Goal: Task Accomplishment & Management: Complete application form

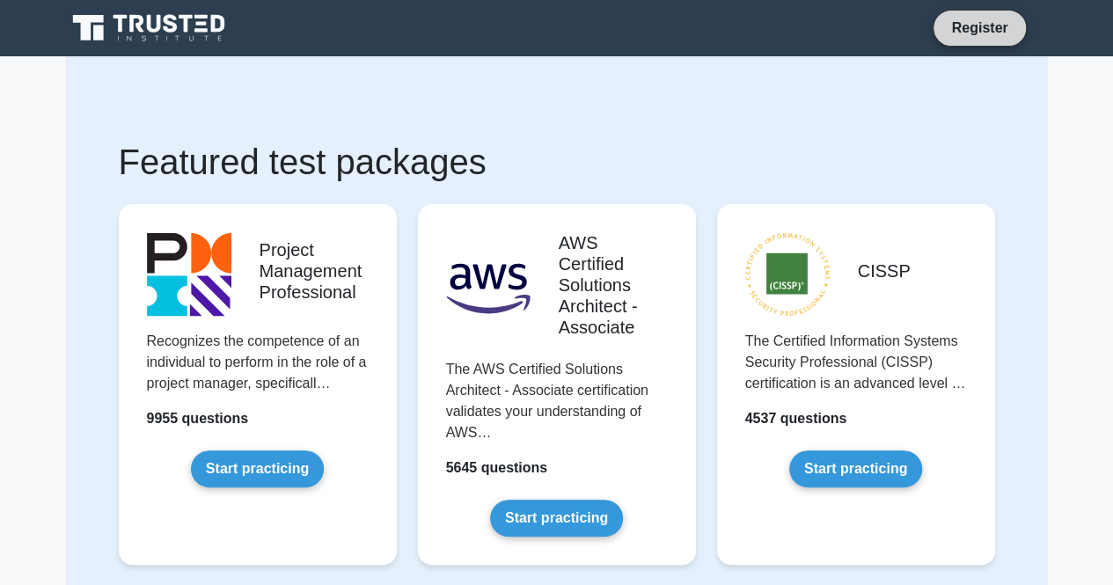
click at [994, 33] on link "Register" at bounding box center [978, 28] width 77 height 22
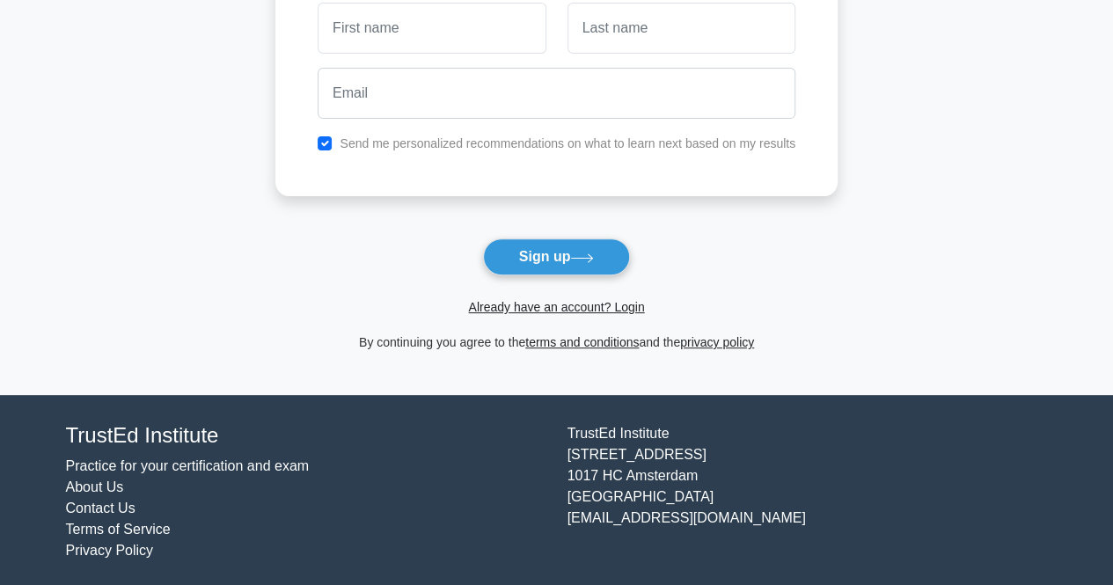
scroll to position [187, 0]
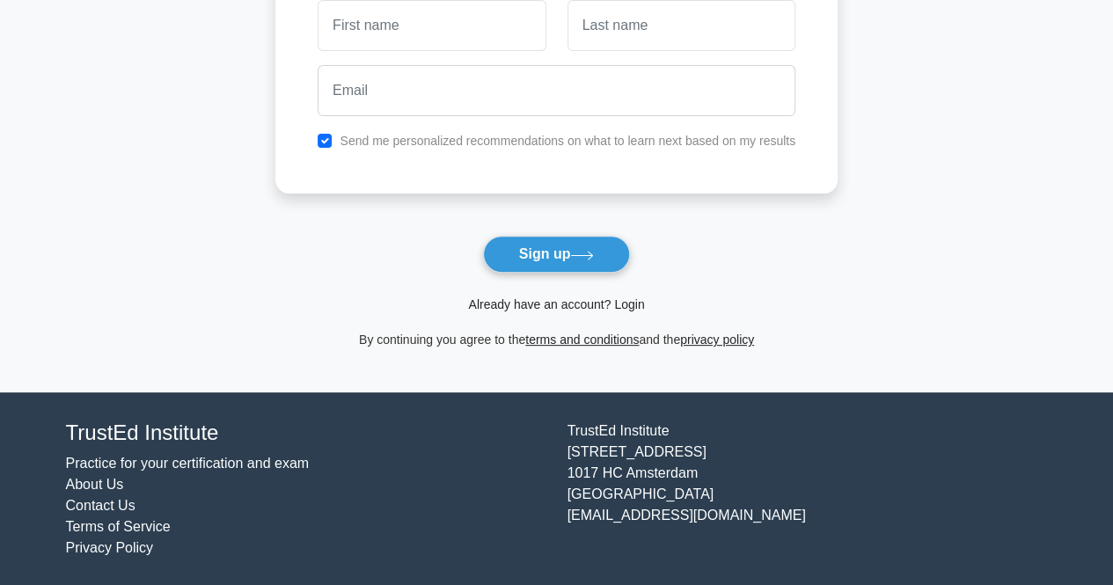
click at [573, 300] on link "Already have an account? Login" at bounding box center [556, 304] width 176 height 14
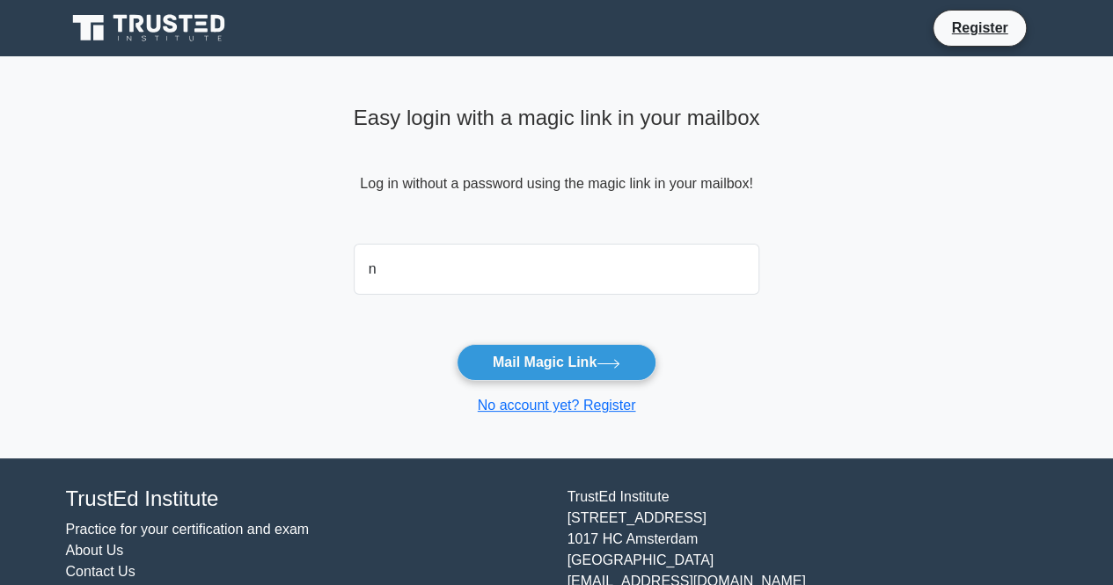
type input "[EMAIL_ADDRESS][DOMAIN_NAME]"
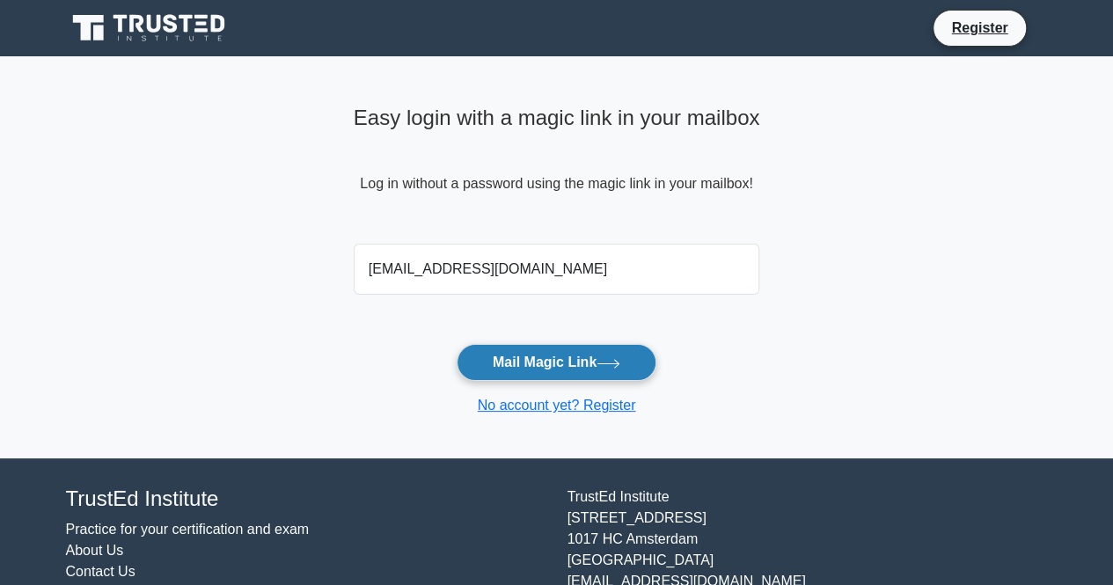
click at [544, 362] on button "Mail Magic Link" at bounding box center [557, 362] width 200 height 37
